Goal: Obtain resource: Obtain resource

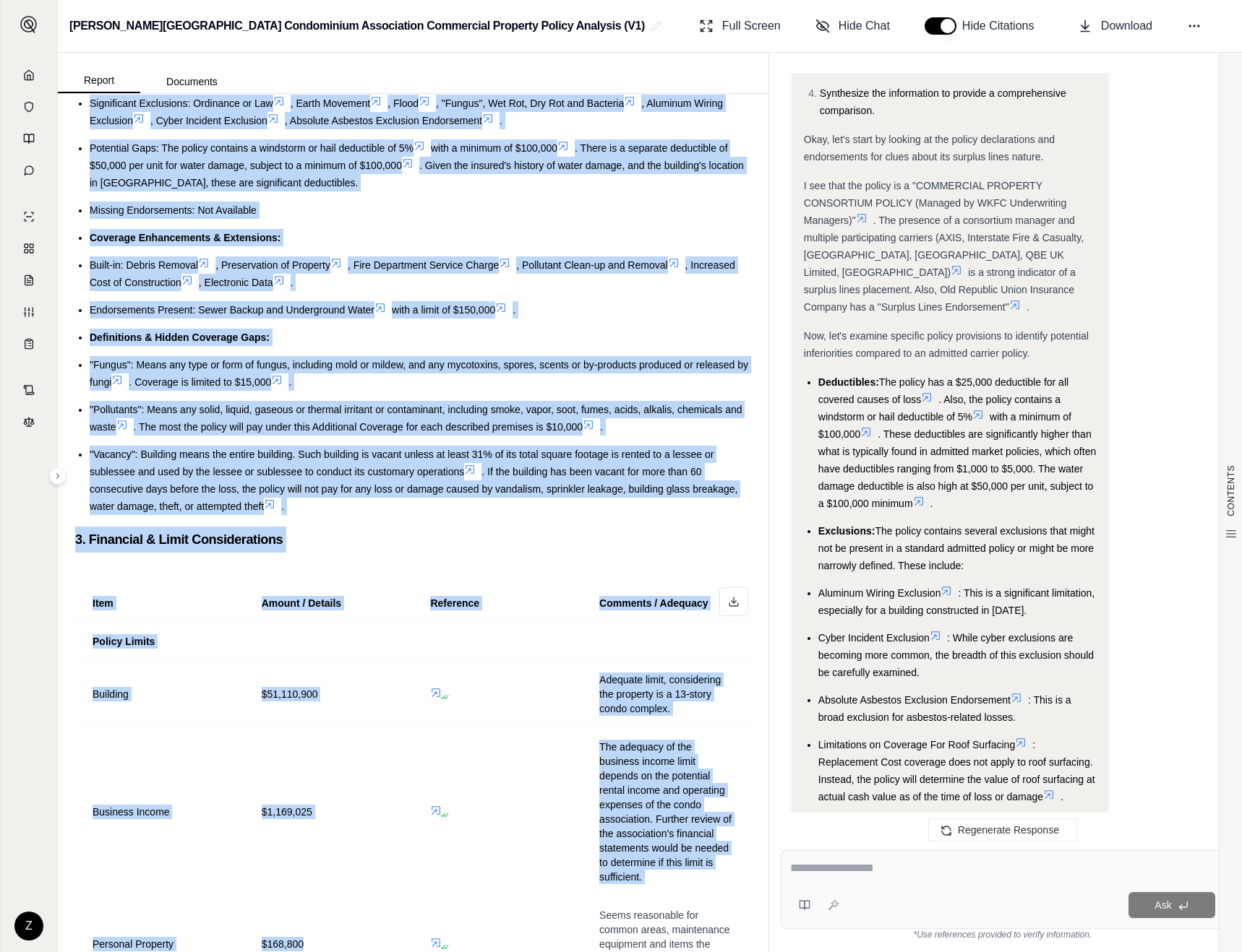
scroll to position [652, 0]
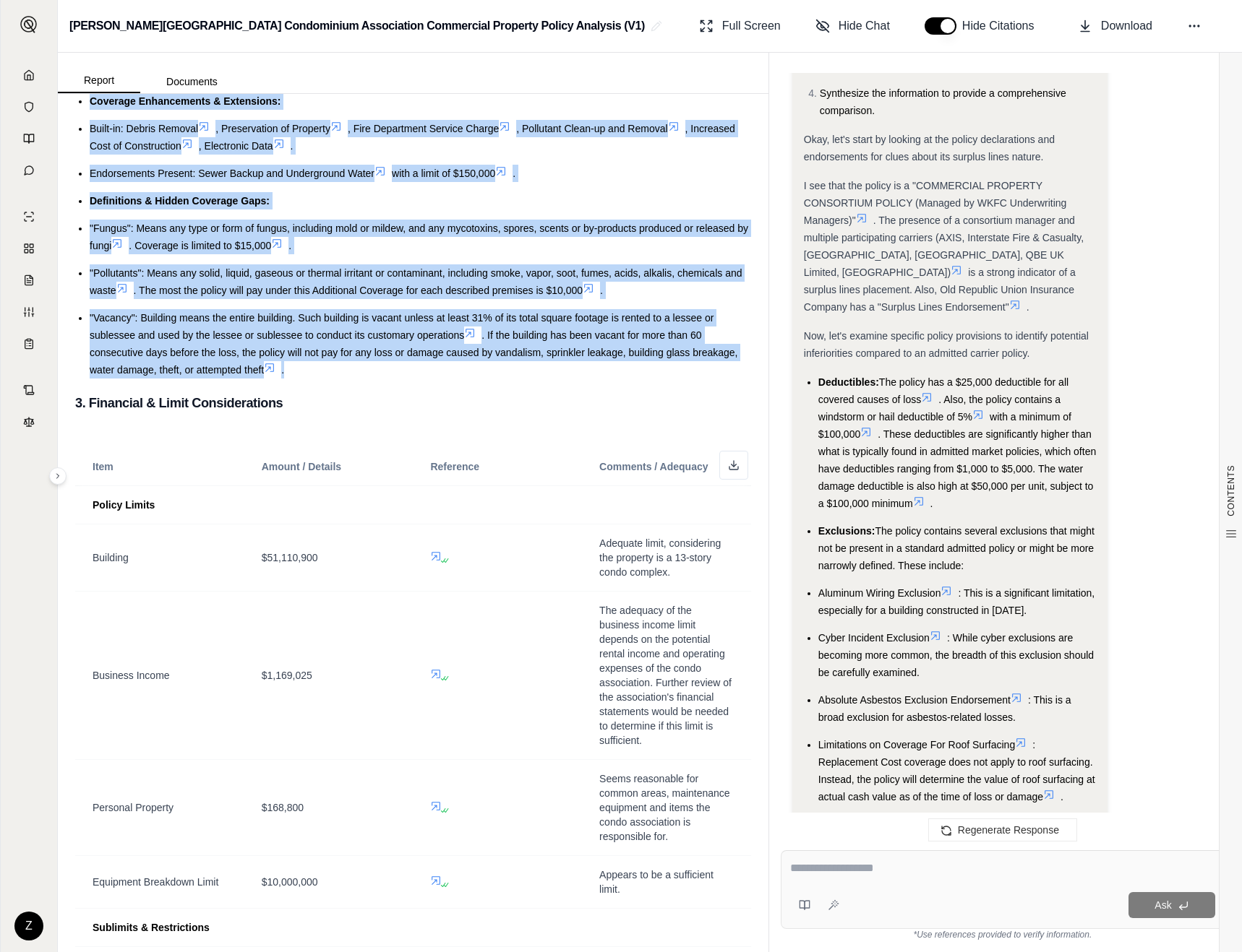
drag, startPoint x: 76, startPoint y: 133, endPoint x: 307, endPoint y: 373, distance: 333.1
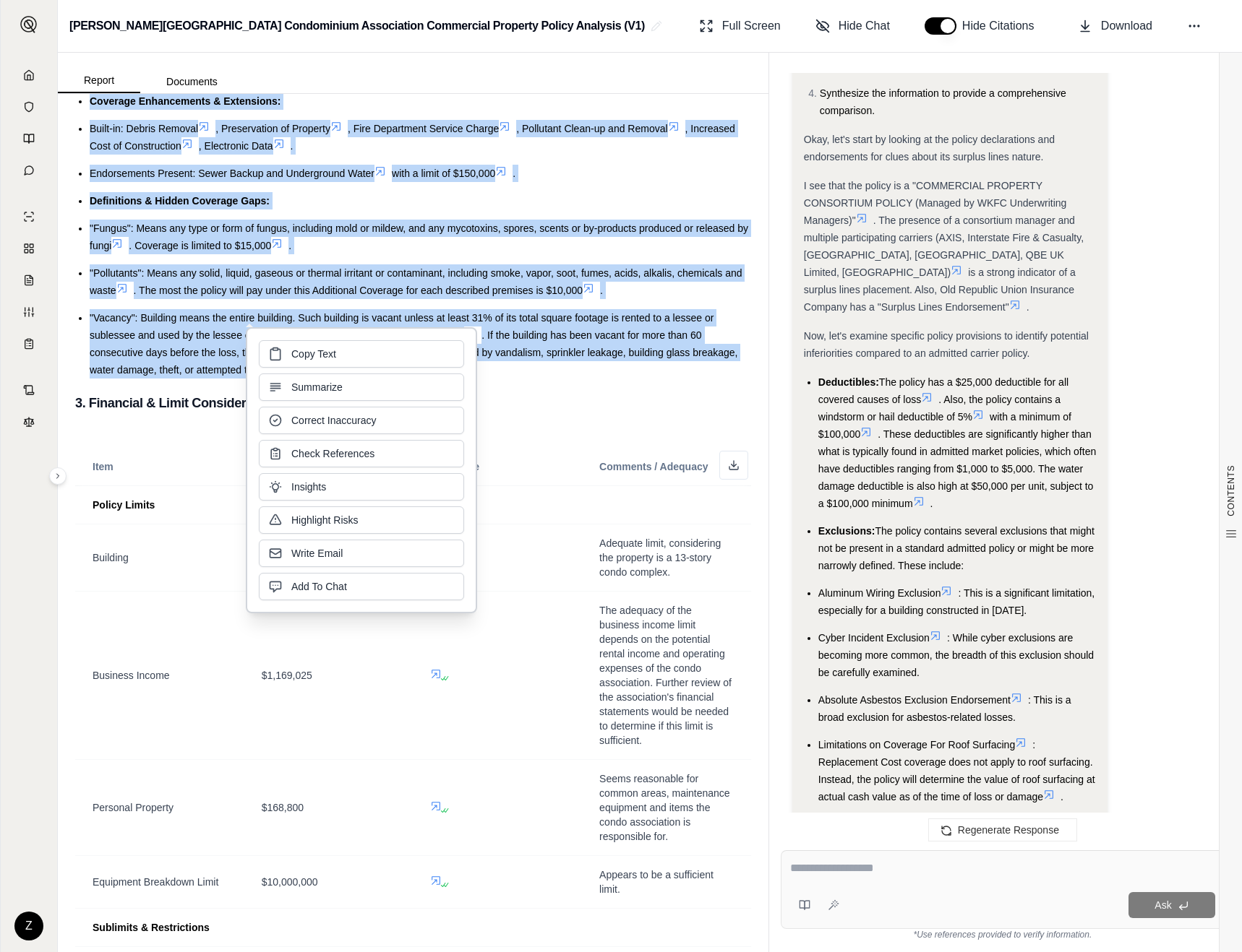
copy div "1. Executive Summary Overall Assessment: This is a commercial property consorti…"
click at [581, 390] on h3 "3. Financial & Limit Considerations" at bounding box center [413, 403] width 676 height 26
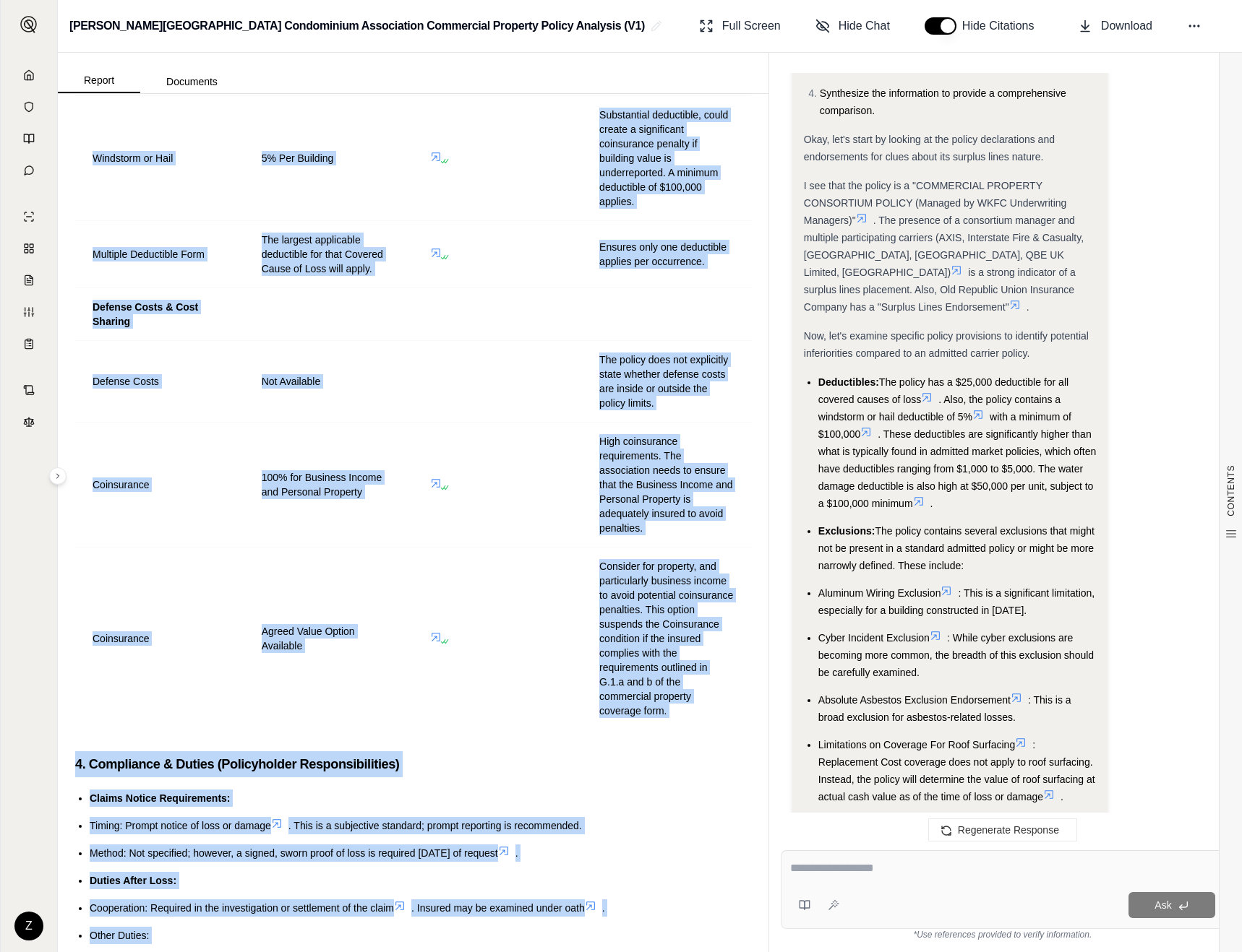
scroll to position [3016, 0]
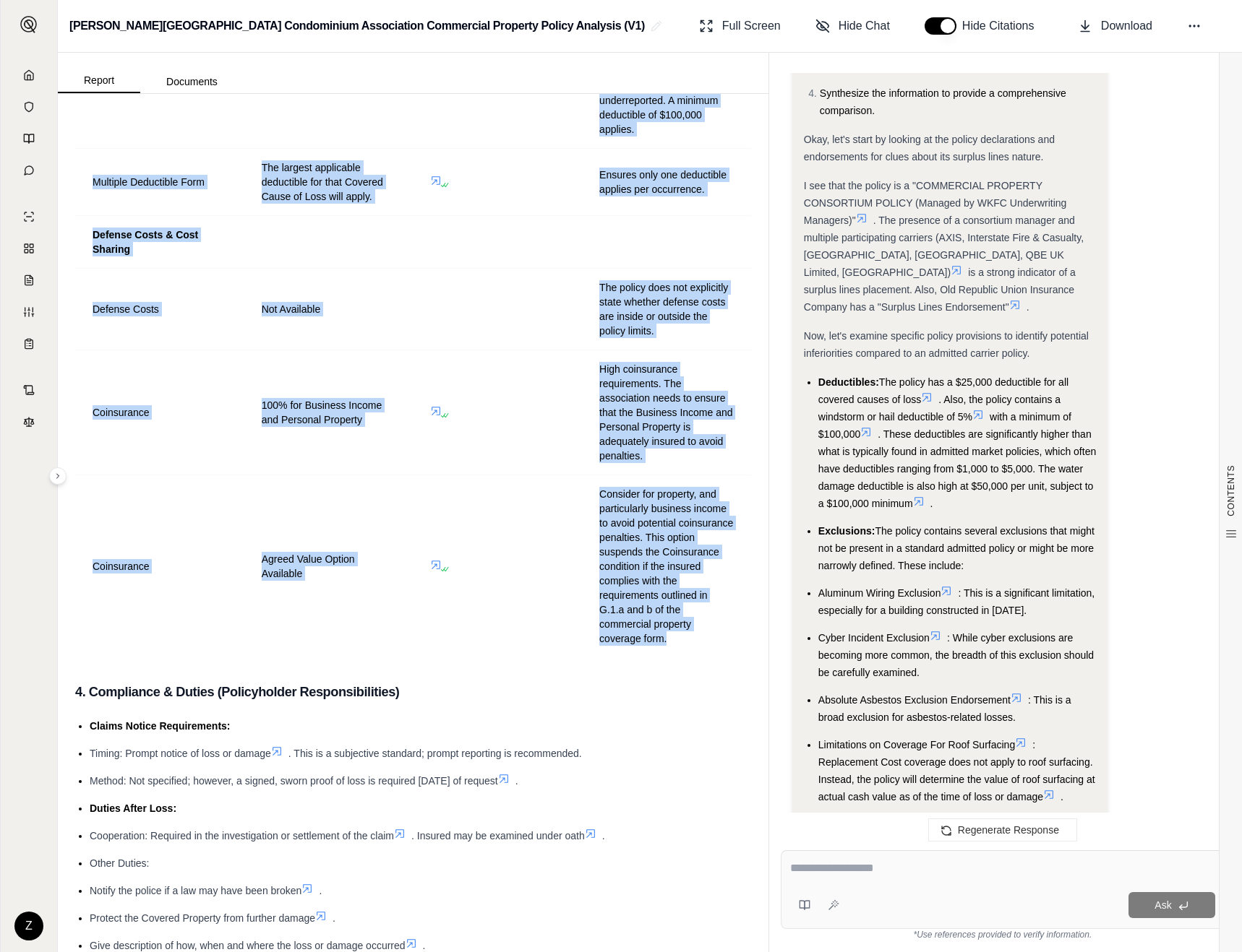
drag, startPoint x: 75, startPoint y: 328, endPoint x: 680, endPoint y: 644, distance: 682.6
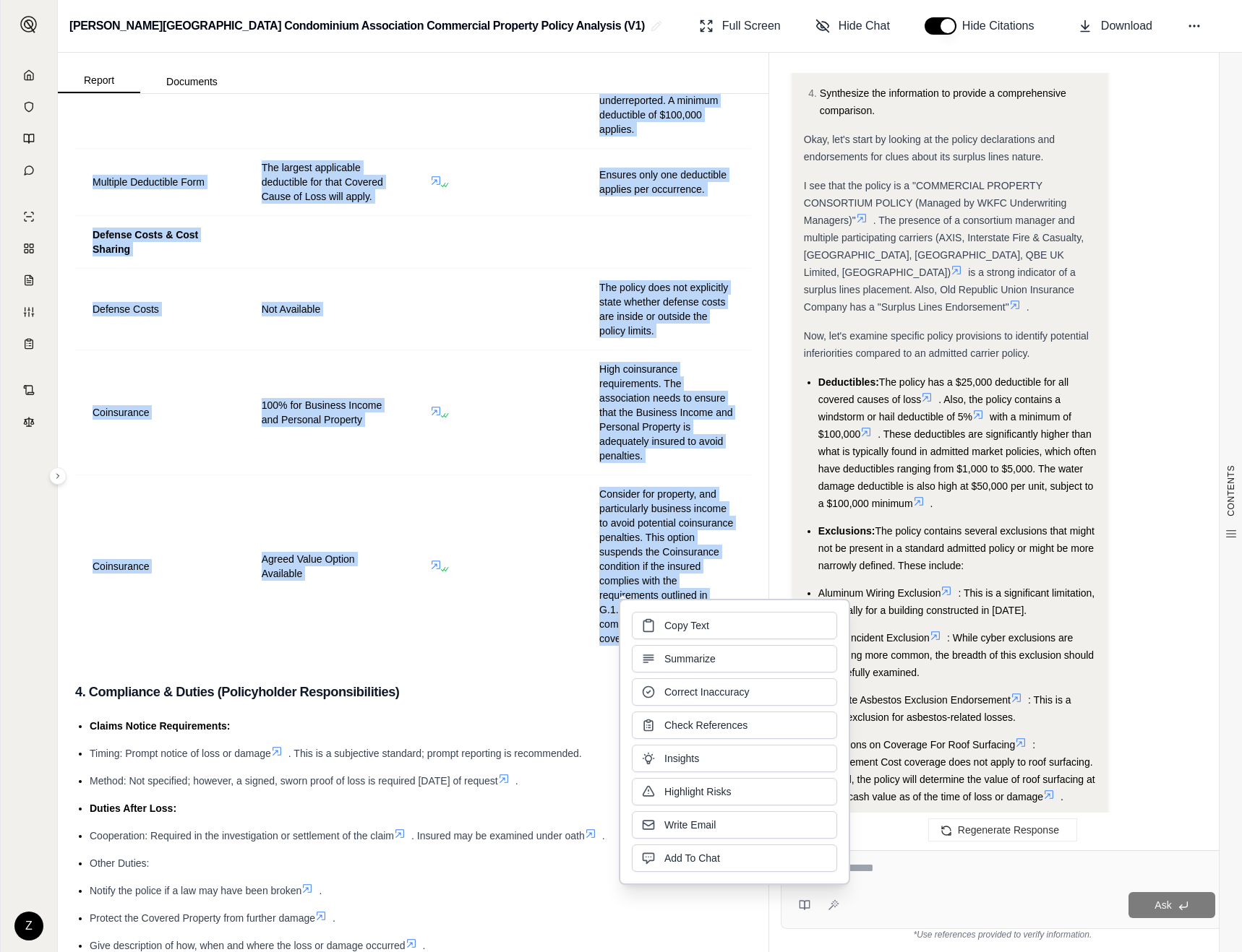
copy div "3. Financial & Limit Considerations Item Amount / Details Reference Comments / …"
click at [586, 619] on td "Consider for property, and particularly business income to avoid potential coin…" at bounding box center [666, 567] width 169 height 183
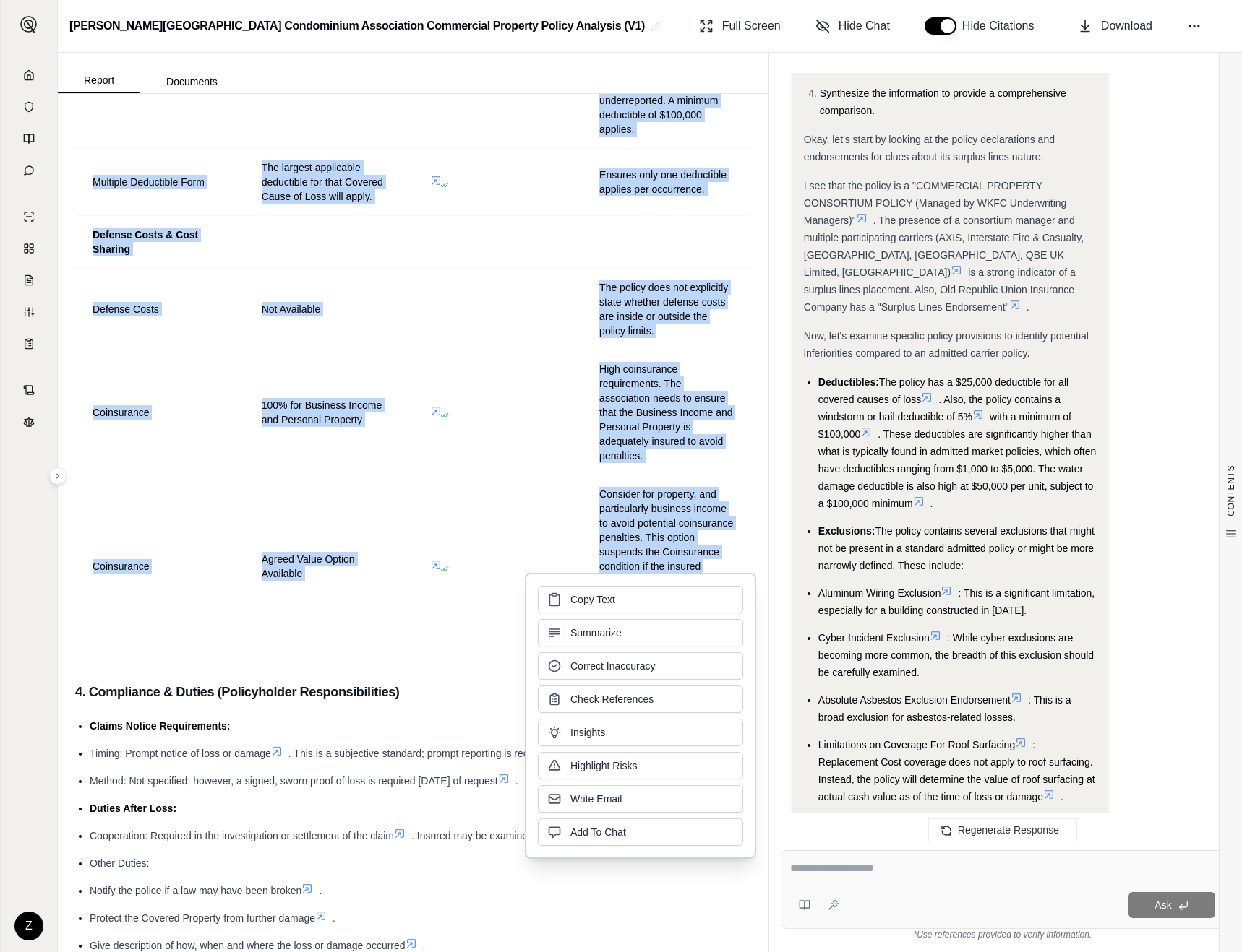
click at [596, 601] on span "Copy Text" at bounding box center [592, 599] width 45 height 15
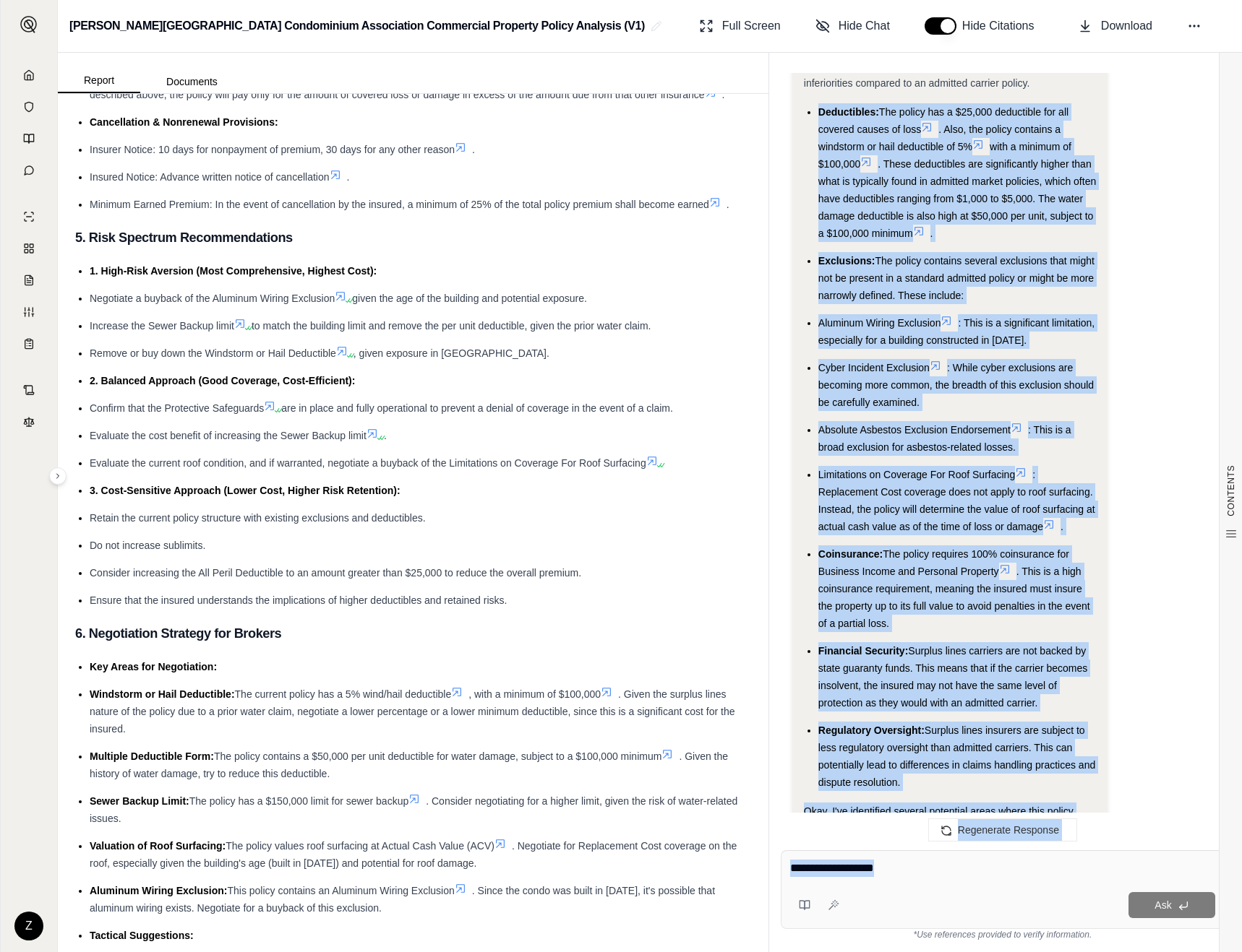
scroll to position [4158, 0]
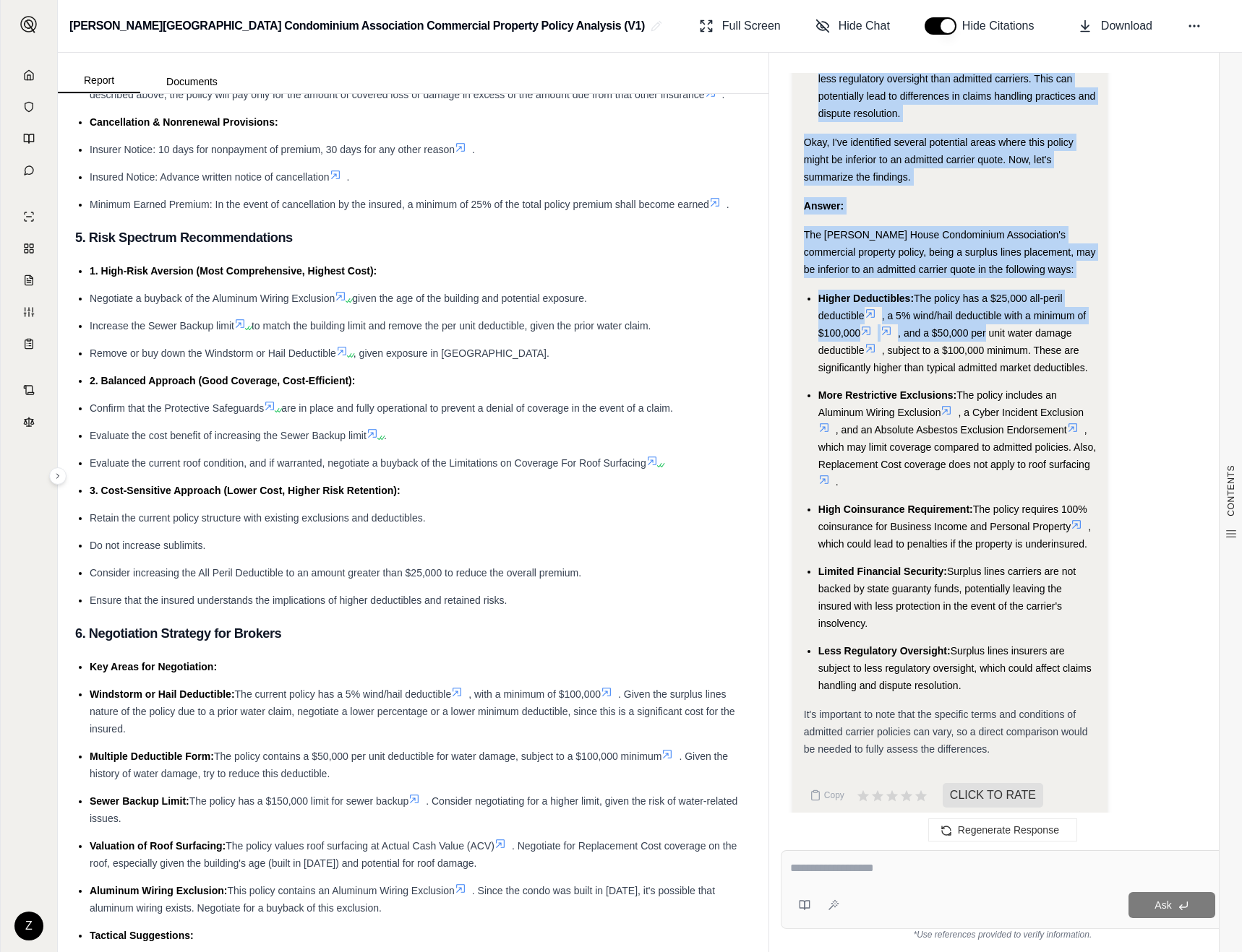
drag, startPoint x: 819, startPoint y: 364, endPoint x: 989, endPoint y: 316, distance: 176.6
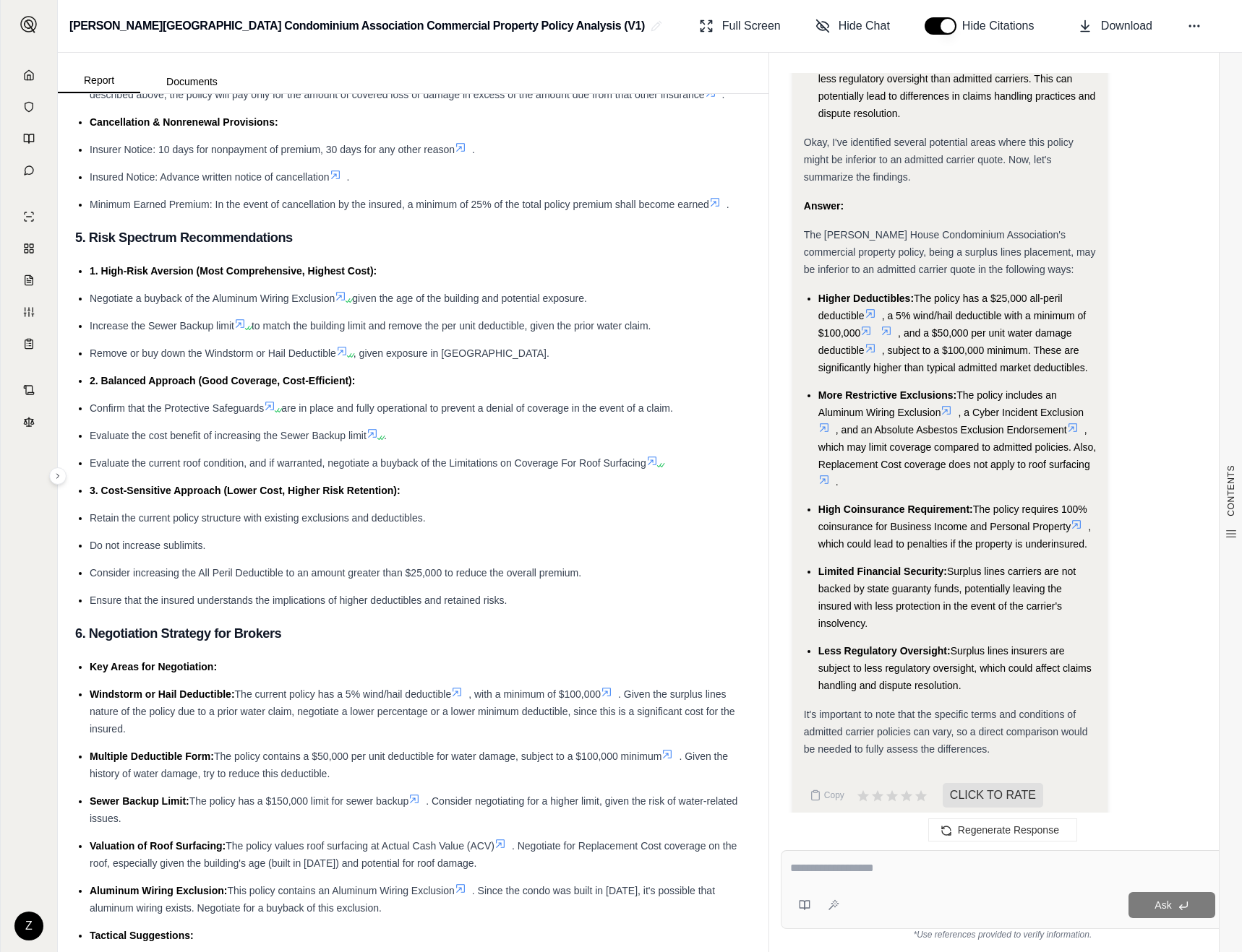
drag, startPoint x: 819, startPoint y: 282, endPoint x: 989, endPoint y: 668, distance: 421.8
click at [989, 668] on ul "Higher Deductibles: The policy has a $25,000 all-peril deductible , a 5% wind/h…" at bounding box center [949, 492] width 293 height 404
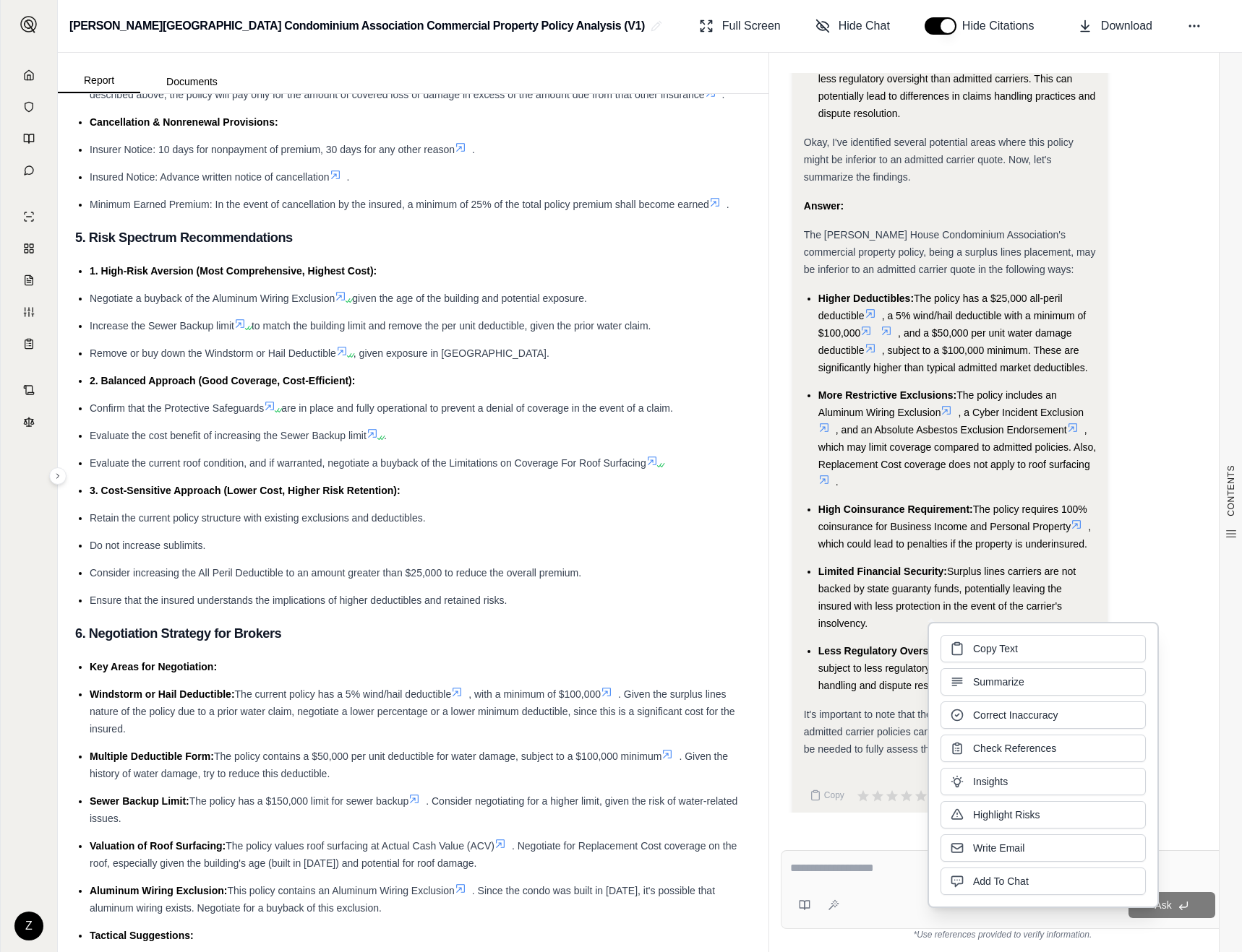
copy ul "Higher Deductibles: The policy has a $25,000 all-peril deductible , a 5% wind/h…"
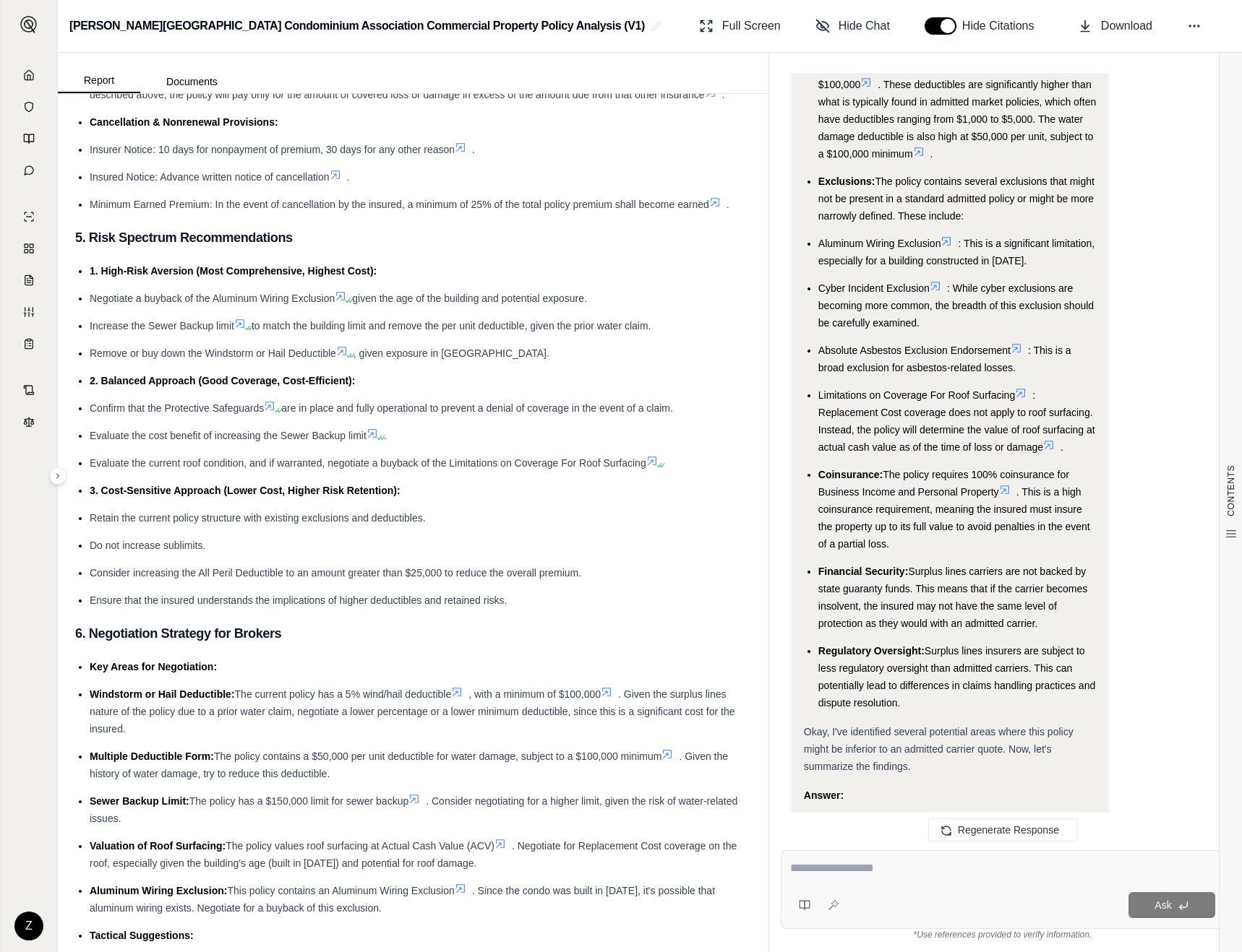
scroll to position [3086, 0]
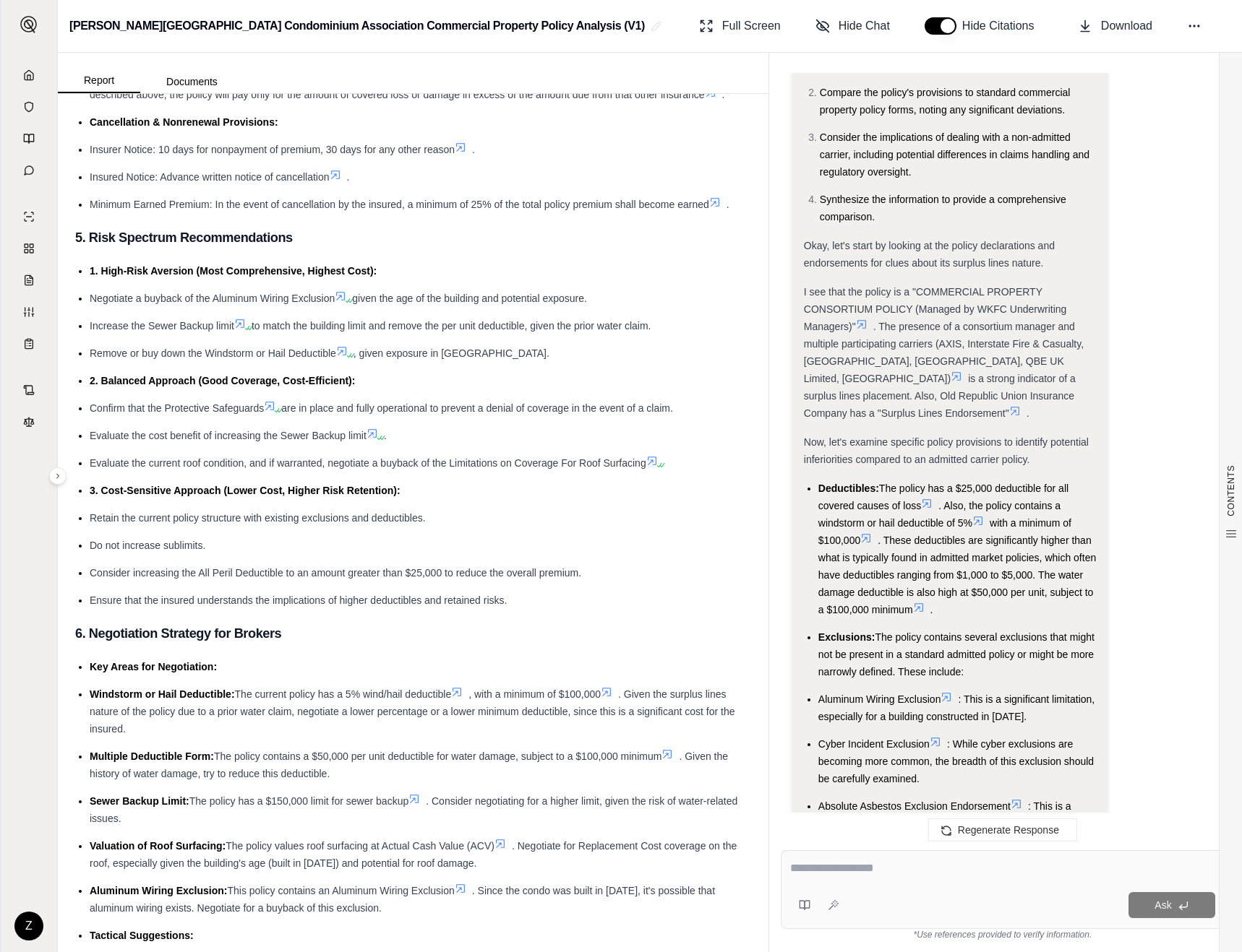
drag, startPoint x: 899, startPoint y: 463, endPoint x: 826, endPoint y: 54, distance: 415.5
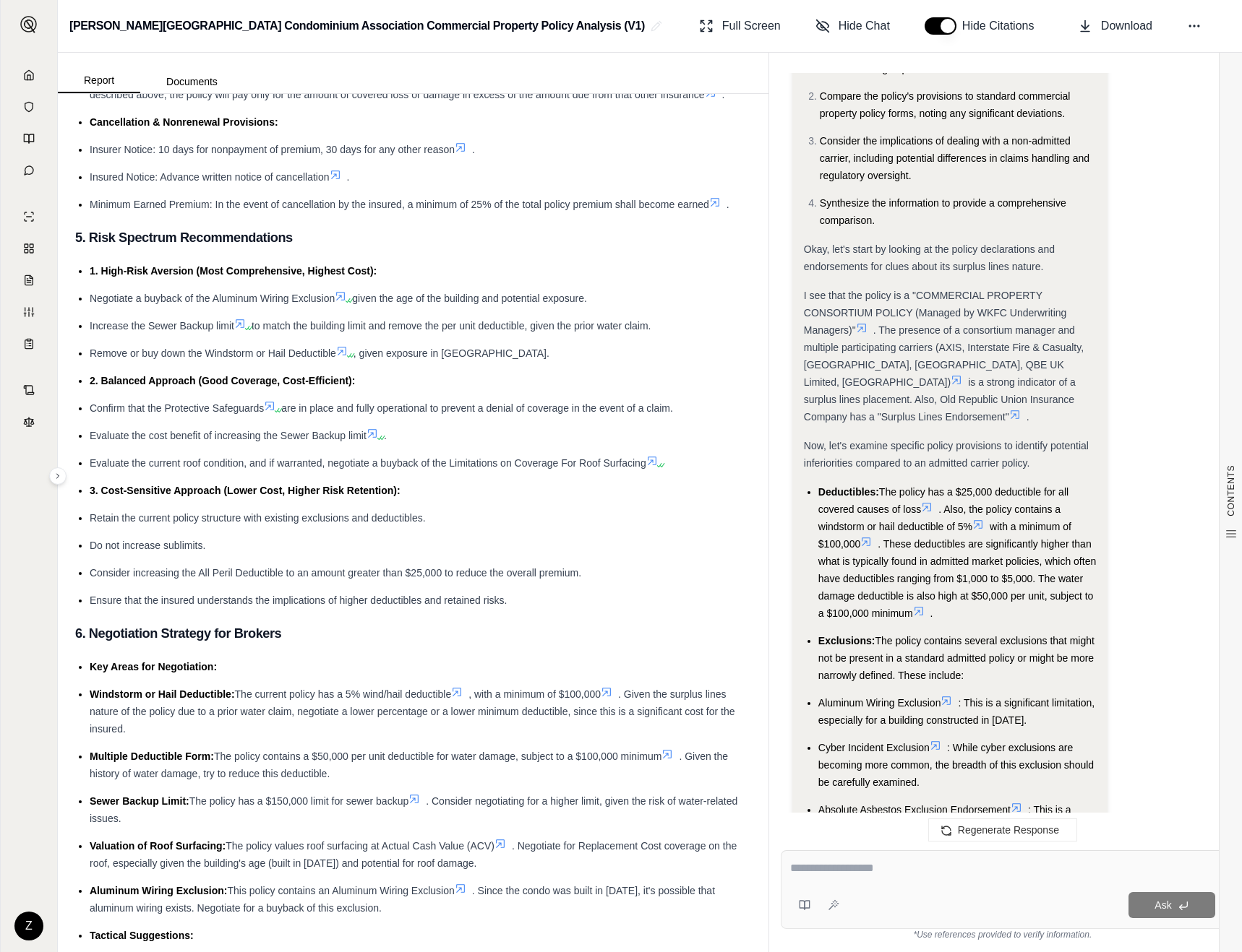
click at [826, 49] on div "[PERSON_NAME] House Condominium Association Commercial Property Policy Analysis…" at bounding box center [649, 476] width 1184 height 952
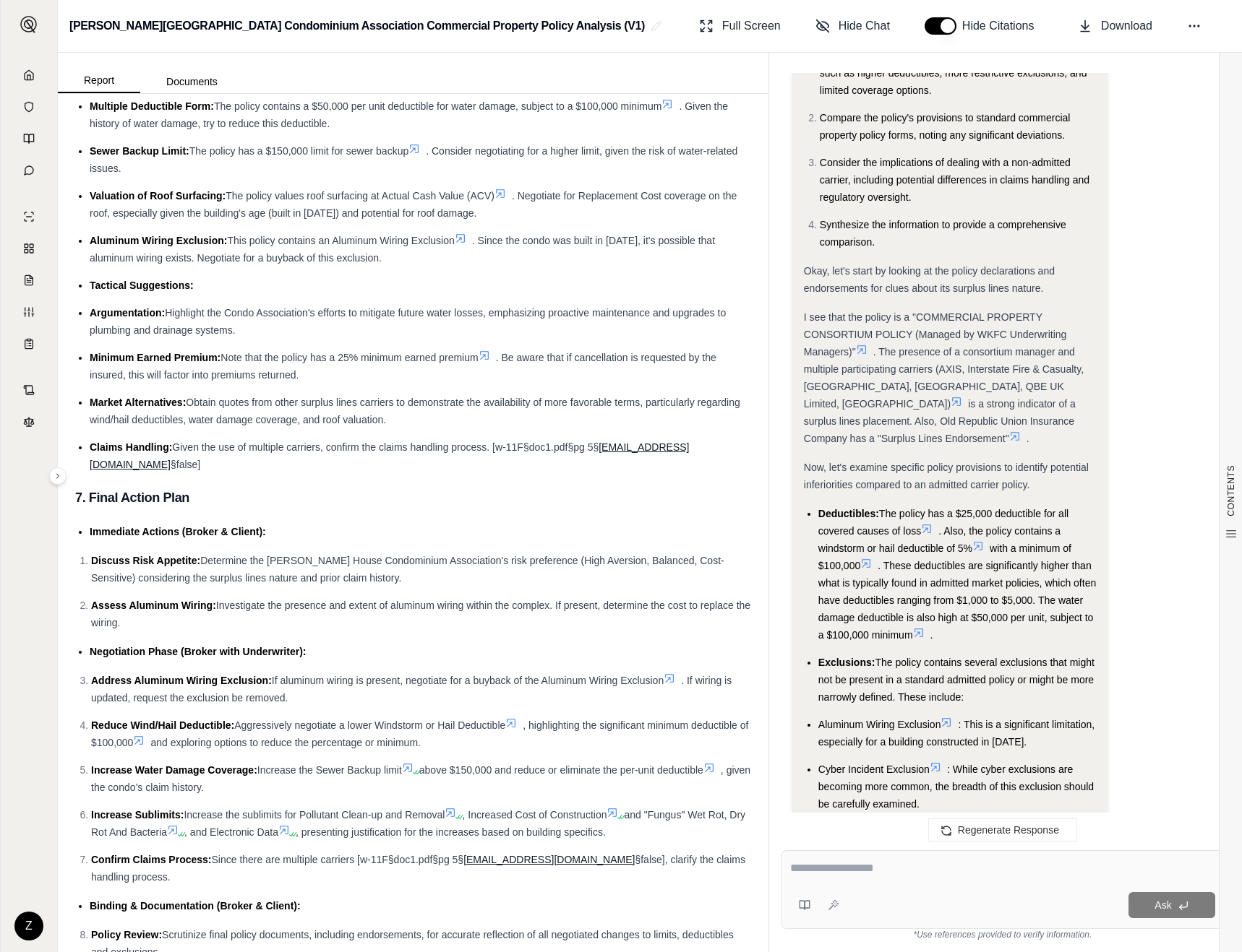
scroll to position [4734, 0]
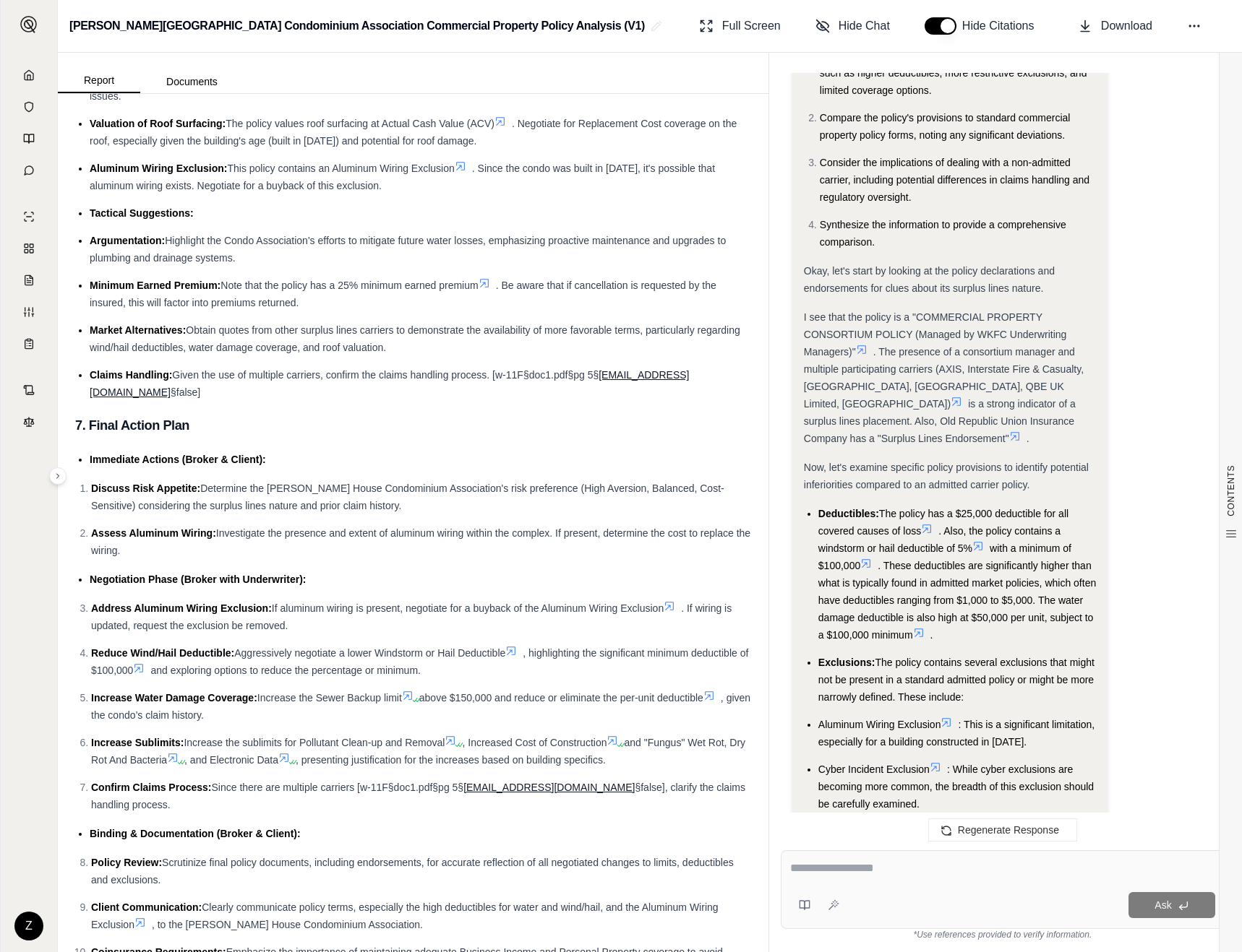
click at [1049, 625] on li "Deductibles: The policy has a $25,000 deductible for all covered causes of loss…" at bounding box center [957, 574] width 278 height 138
click at [987, 508] on span "The policy has a $25,000 deductible for all covered causes of loss" at bounding box center [943, 523] width 250 height 29
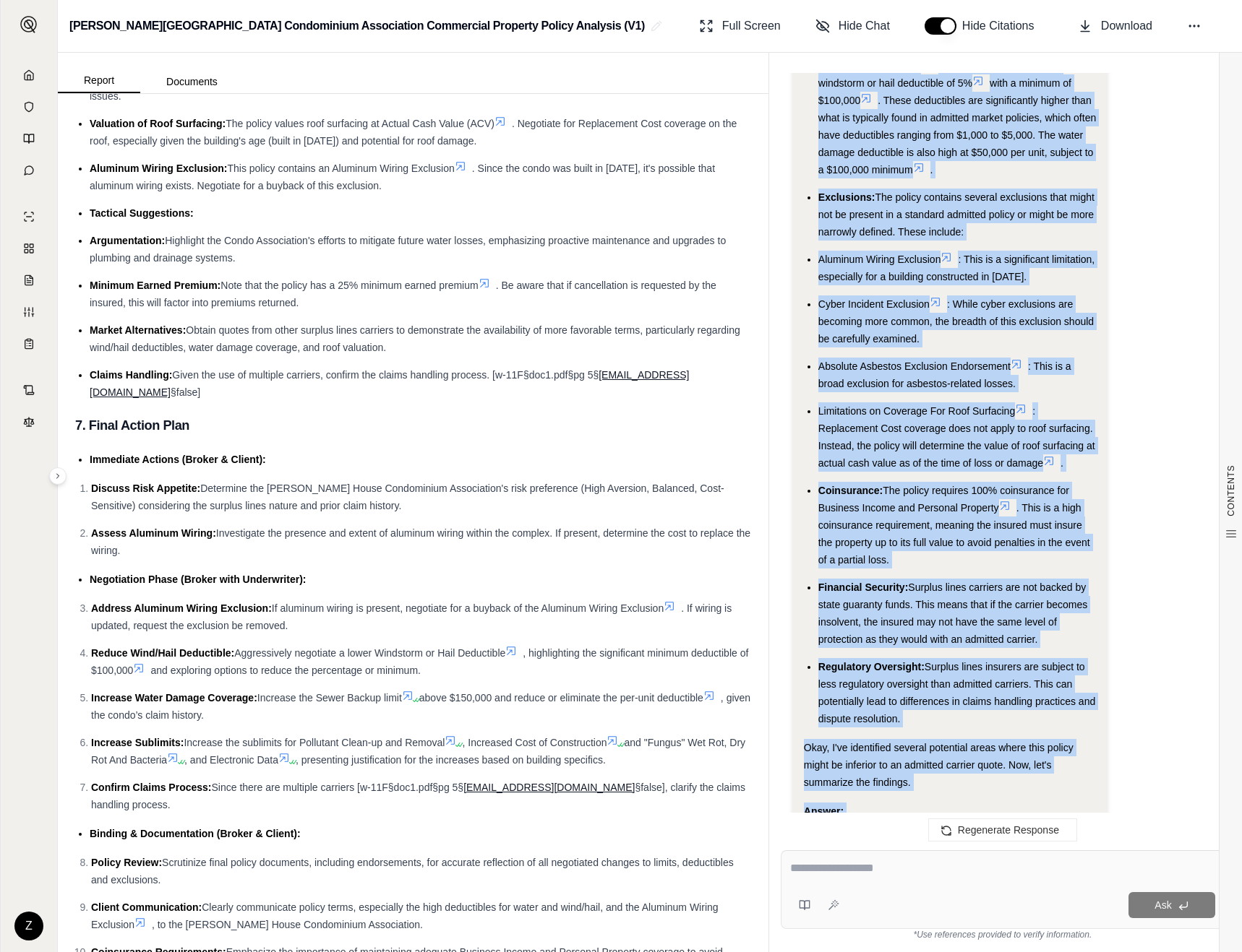
scroll to position [3568, 0]
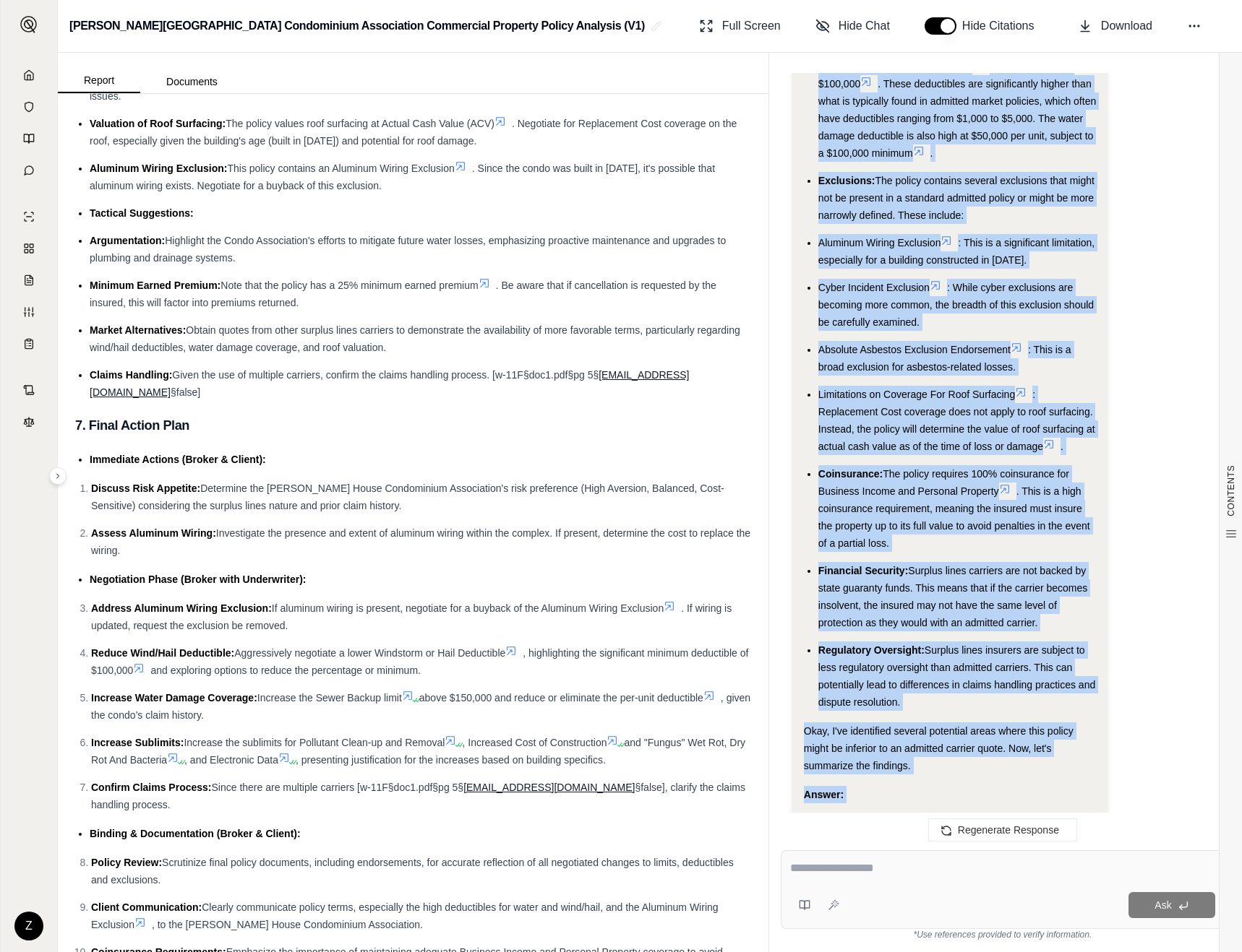
drag, startPoint x: 817, startPoint y: 494, endPoint x: 920, endPoint y: 688, distance: 219.6
click at [920, 688] on ul "Deductibles: The policy has a $25,000 deductible for all covered causes of loss…" at bounding box center [949, 366] width 293 height 688
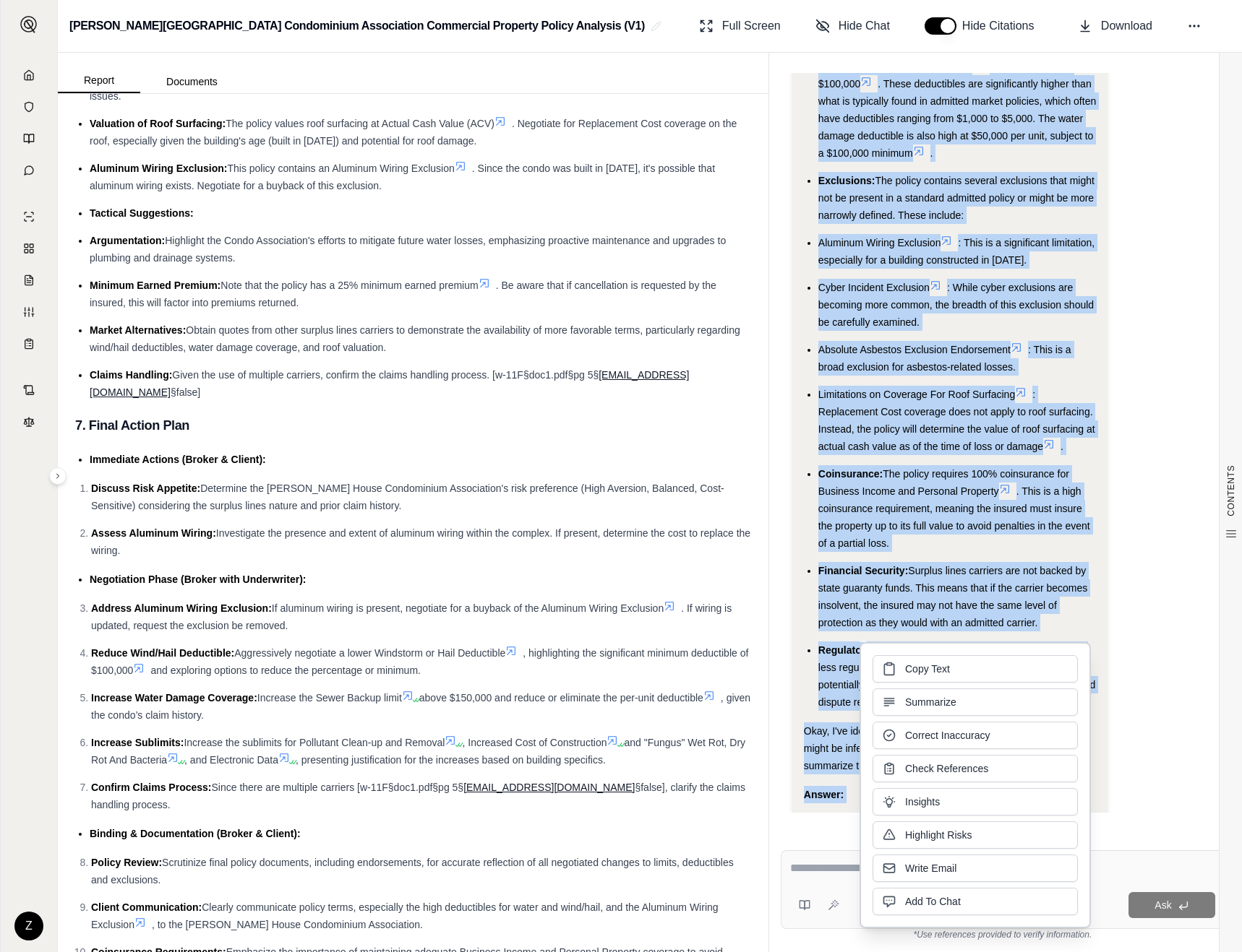
click at [948, 673] on span "Copy Text" at bounding box center [927, 669] width 45 height 15
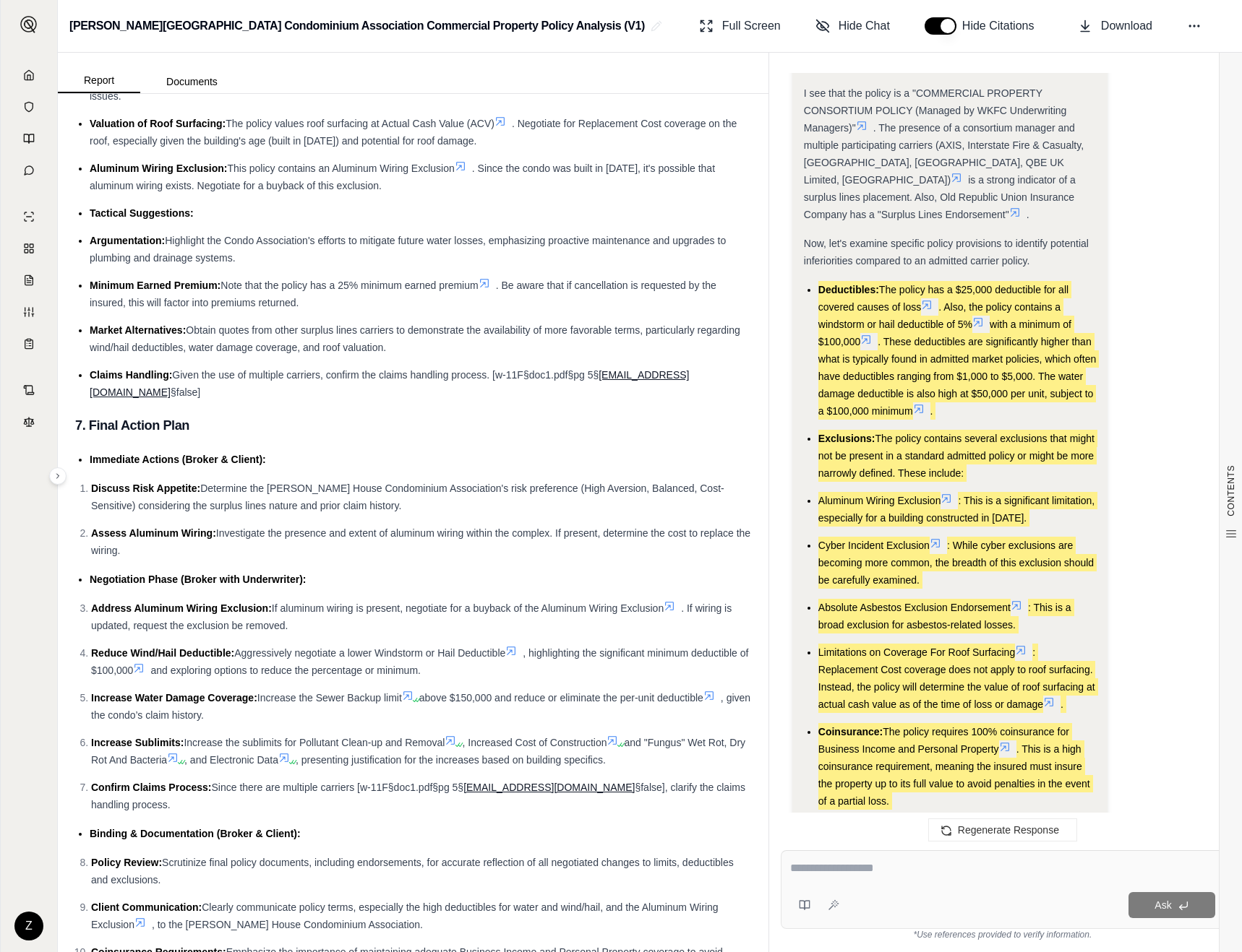
scroll to position [3208, 0]
